Goal: Task Accomplishment & Management: Manage account settings

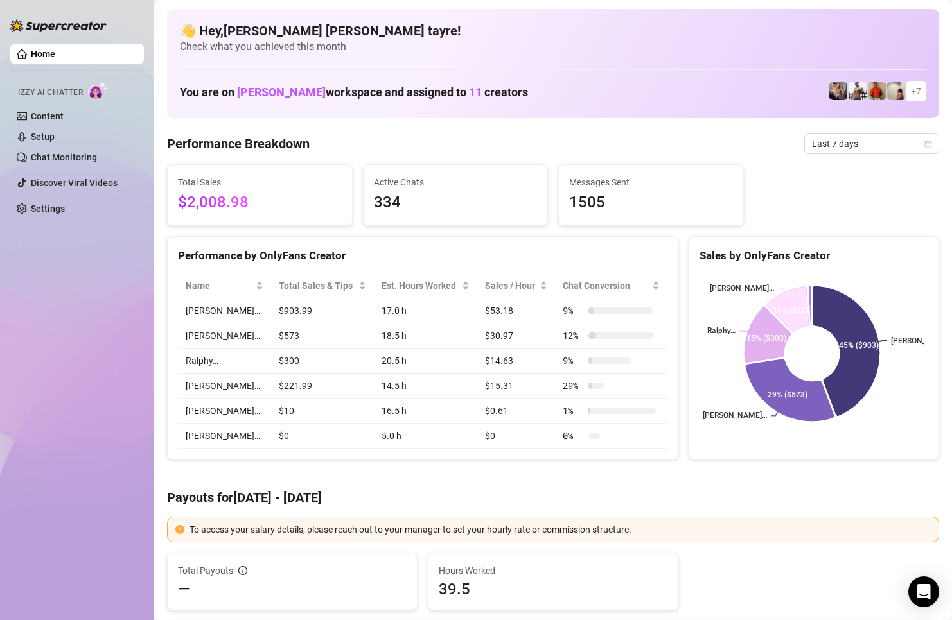
click at [142, 445] on div "Home Izzy AI Chatter Content Setup Chat Monitoring Discover Viral Videos Settin…" at bounding box center [77, 304] width 134 height 609
click at [869, 151] on span "Last 7 days" at bounding box center [871, 143] width 119 height 19
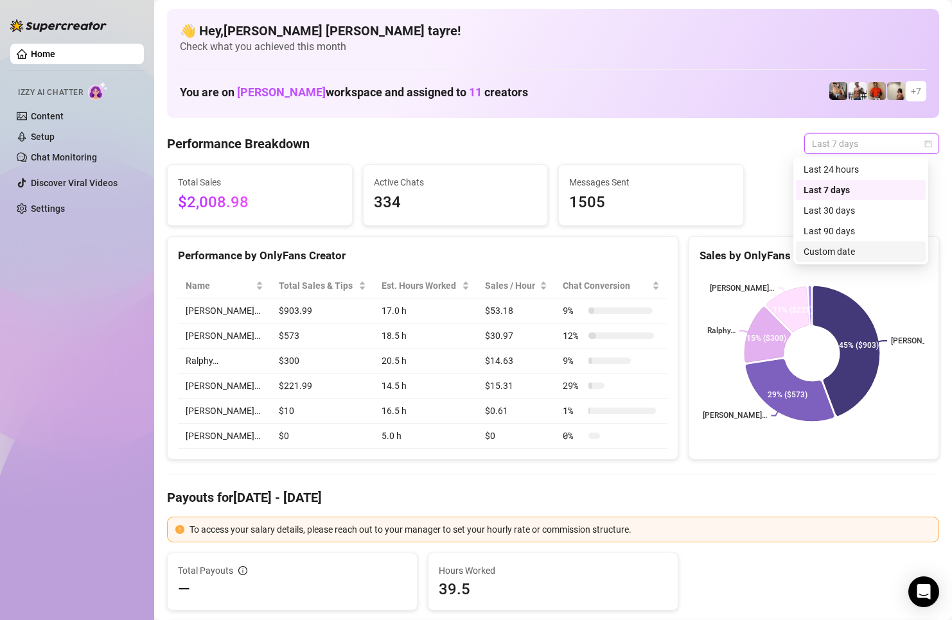
click at [848, 251] on div "Custom date" at bounding box center [861, 252] width 114 height 14
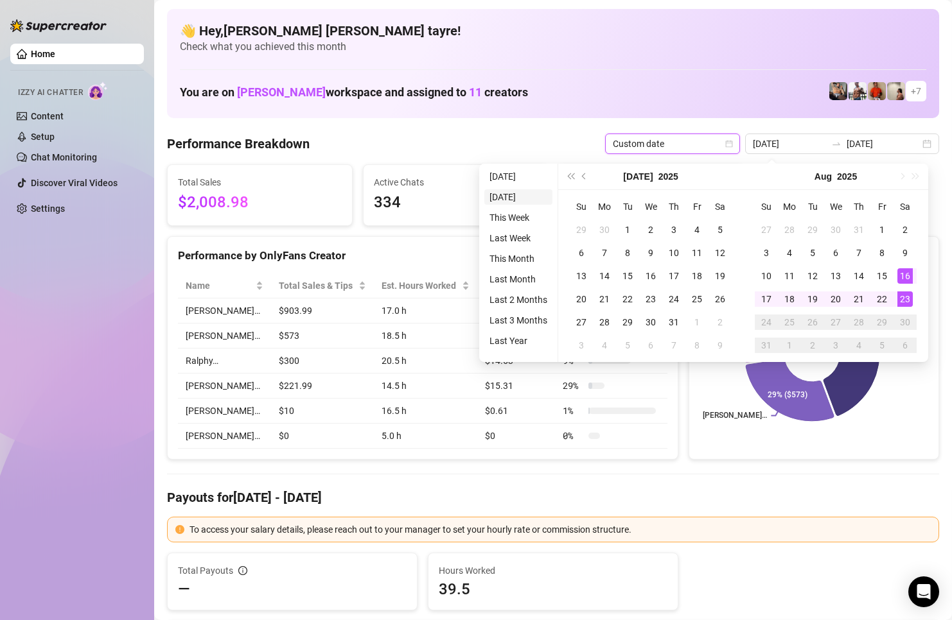
type input "2025-08-22"
type input "2025-08-16"
type input "[DATE]"
click at [505, 184] on ul "Today Yesterday This Week Last Week This Month Last Month Last 2 Months Last 3 …" at bounding box center [518, 263] width 79 height 198
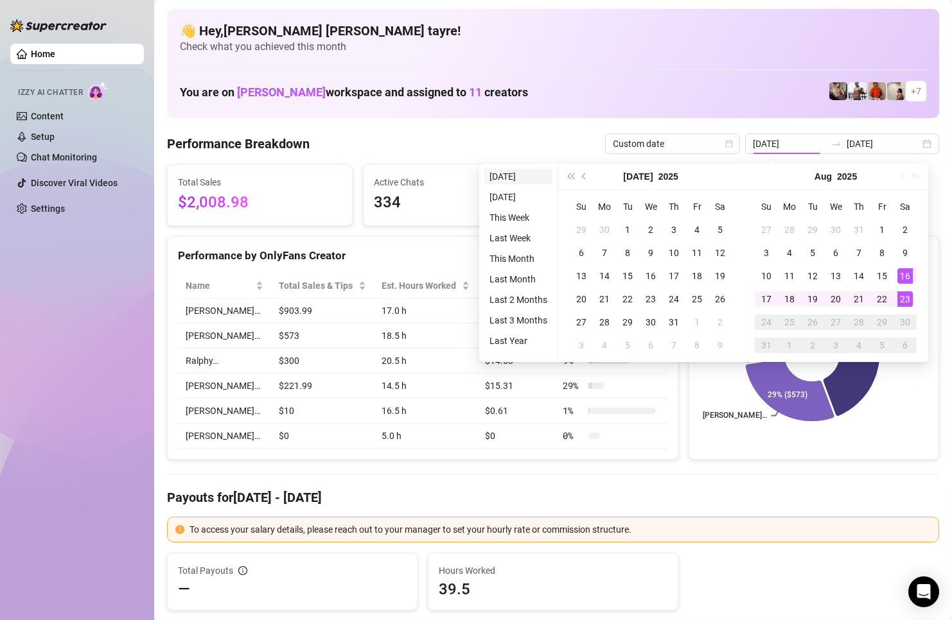
type input "[DATE]"
click at [507, 180] on li "[DATE]" at bounding box center [518, 176] width 68 height 15
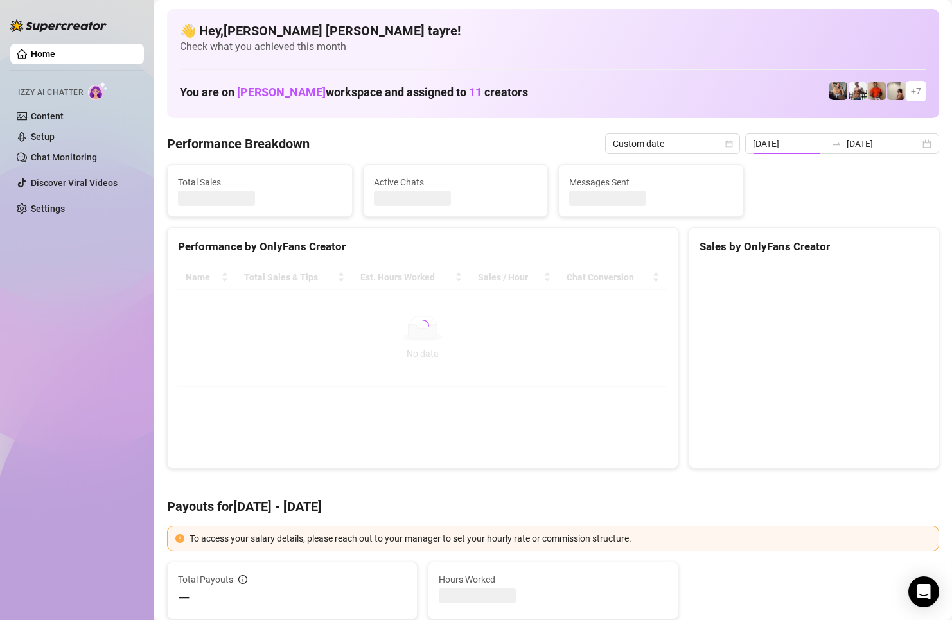
type input "[DATE]"
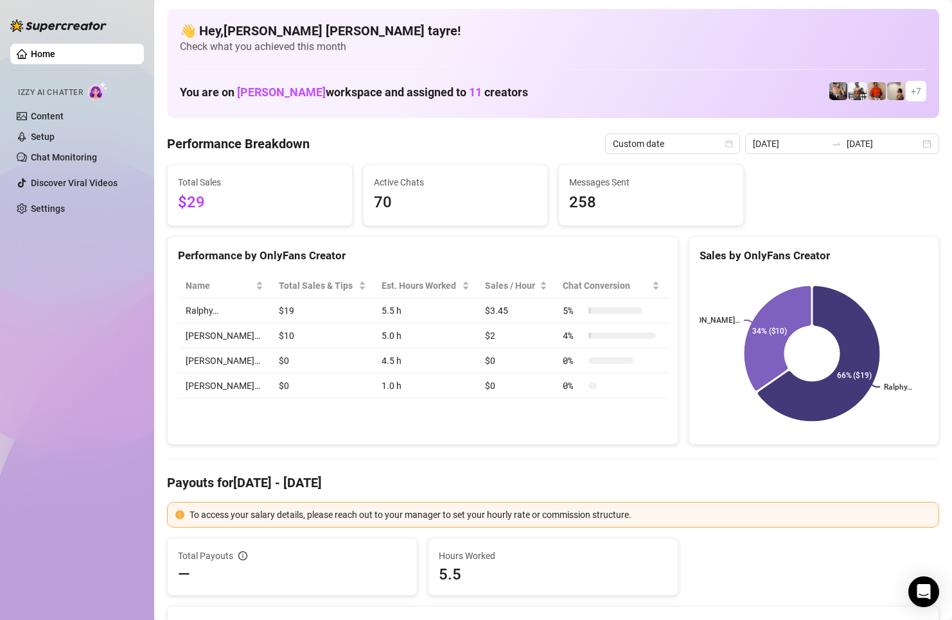
click at [79, 362] on div "Home Izzy AI Chatter Content Setup Chat Monitoring Discover Viral Videos Settin…" at bounding box center [77, 304] width 134 height 609
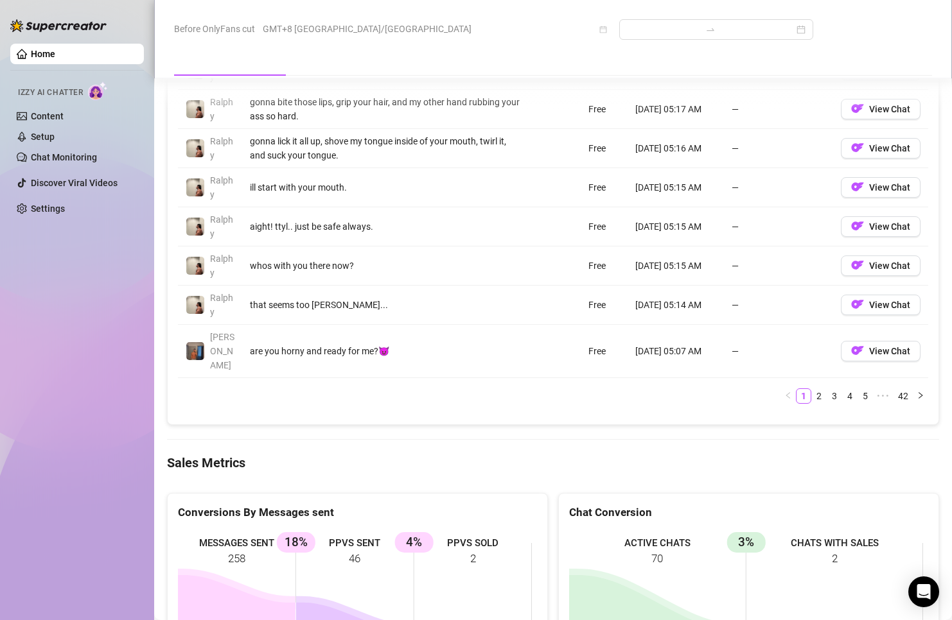
scroll to position [1606, 0]
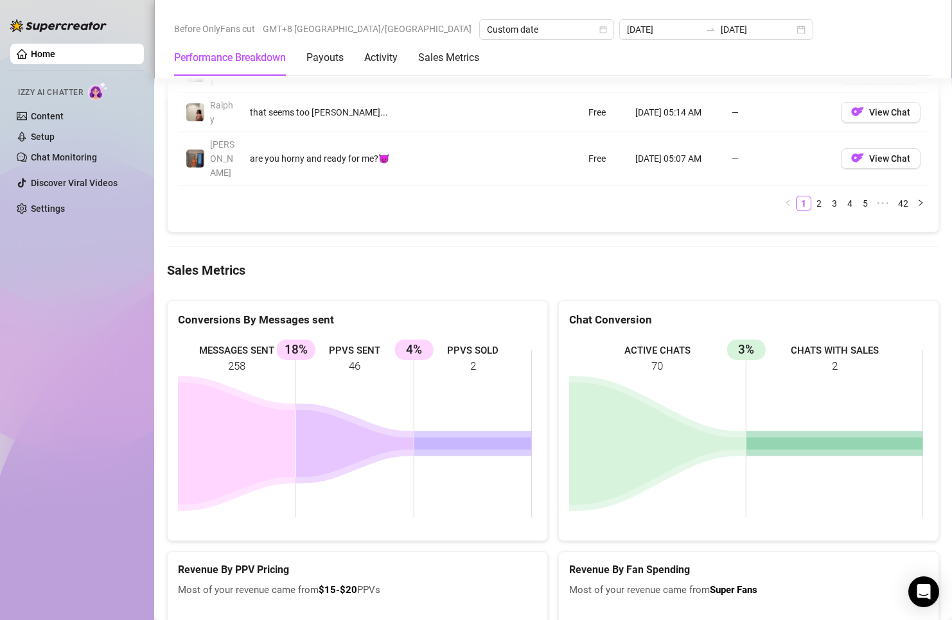
drag, startPoint x: 471, startPoint y: 338, endPoint x: 285, endPoint y: 309, distance: 189.1
click at [288, 338] on rect at bounding box center [355, 434] width 354 height 193
drag, startPoint x: 110, startPoint y: 367, endPoint x: 52, endPoint y: 328, distance: 69.8
click at [109, 366] on div "Home Izzy AI Chatter Content Setup Chat Monitoring Discover Viral Videos Settin…" at bounding box center [77, 304] width 134 height 609
